Goal: Task Accomplishment & Management: Manage account settings

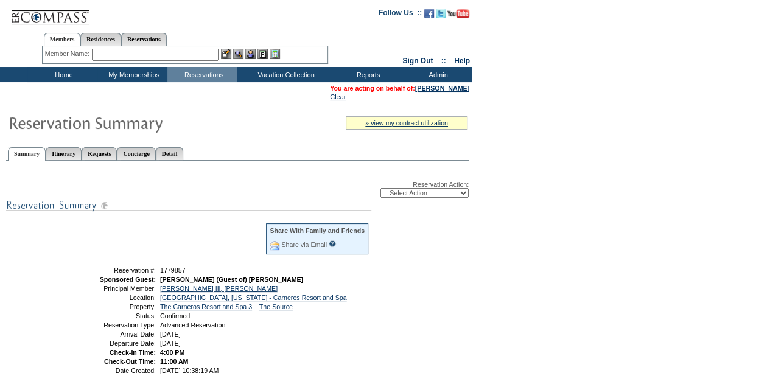
click at [429, 197] on select "-- Select Action -- Modify Reservation Dates Modify Reservation Cost Modify Occ…" at bounding box center [425, 193] width 88 height 10
select select "ChangeDates"
click at [381, 189] on select "-- Select Action -- Modify Reservation Dates Modify Reservation Cost Modify Occ…" at bounding box center [425, 193] width 88 height 10
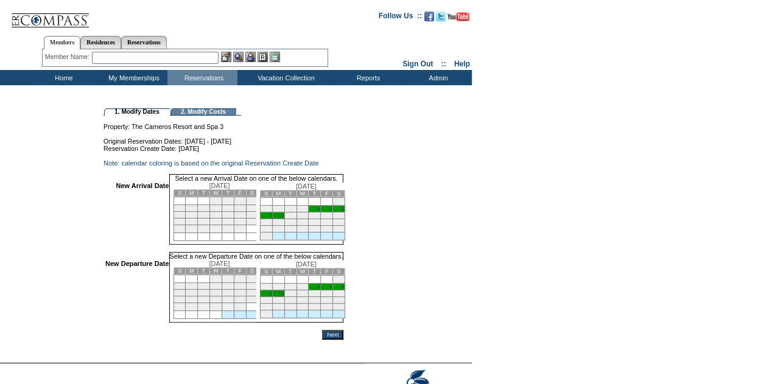
click at [321, 213] on td "6" at bounding box center [315, 209] width 12 height 7
click at [272, 297] on td "9" at bounding box center [266, 294] width 12 height 7
click at [344, 340] on input "Next" at bounding box center [332, 335] width 21 height 10
